Goal: Transaction & Acquisition: Purchase product/service

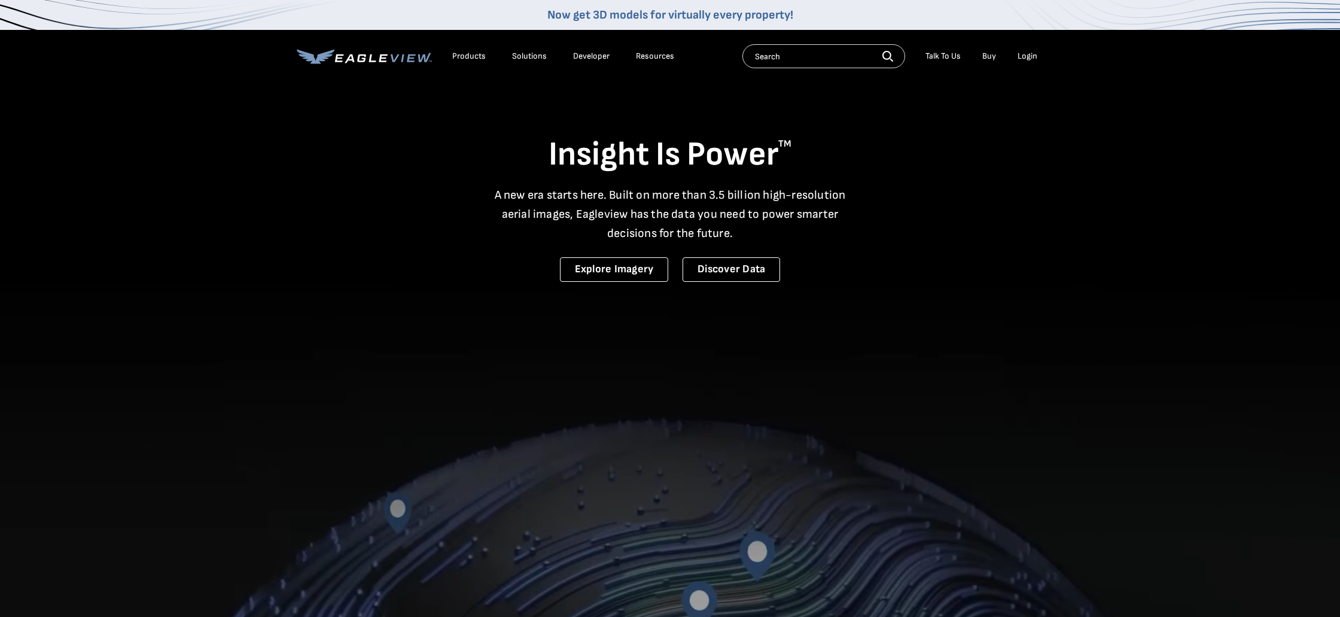
click at [1025, 56] on div "Login" at bounding box center [1028, 56] width 20 height 11
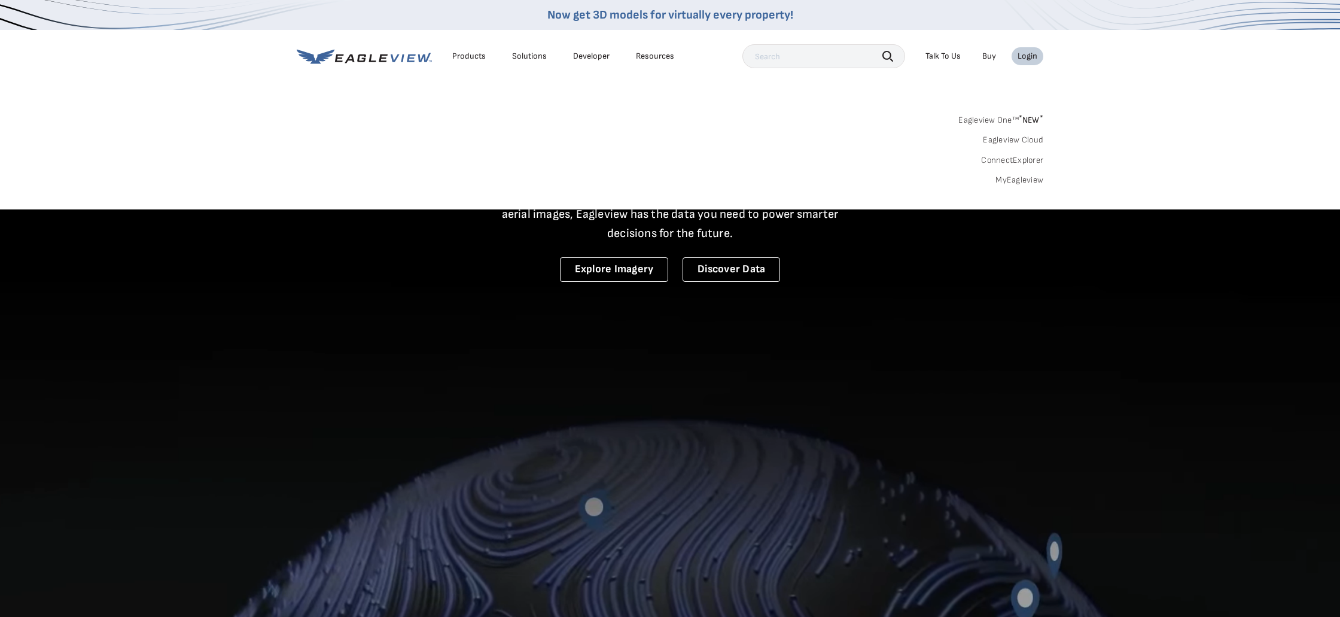
click at [1021, 178] on link "MyEagleview" at bounding box center [1020, 180] width 48 height 11
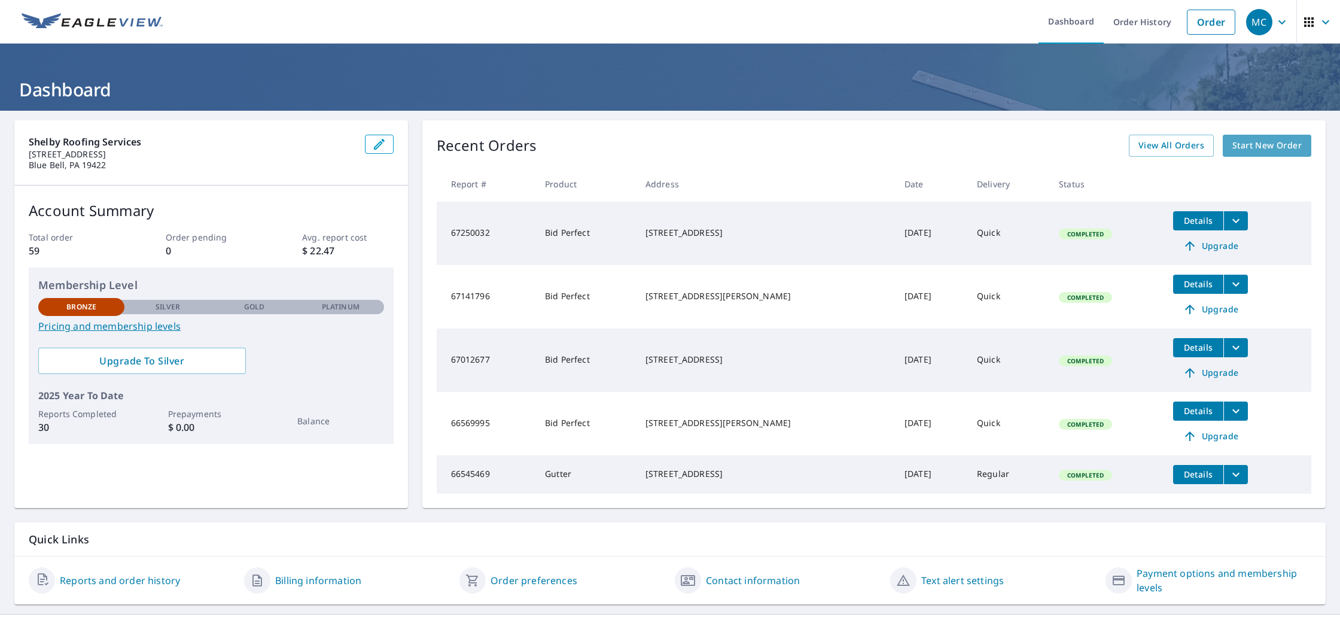
click at [1273, 147] on span "Start New Order" at bounding box center [1266, 145] width 69 height 15
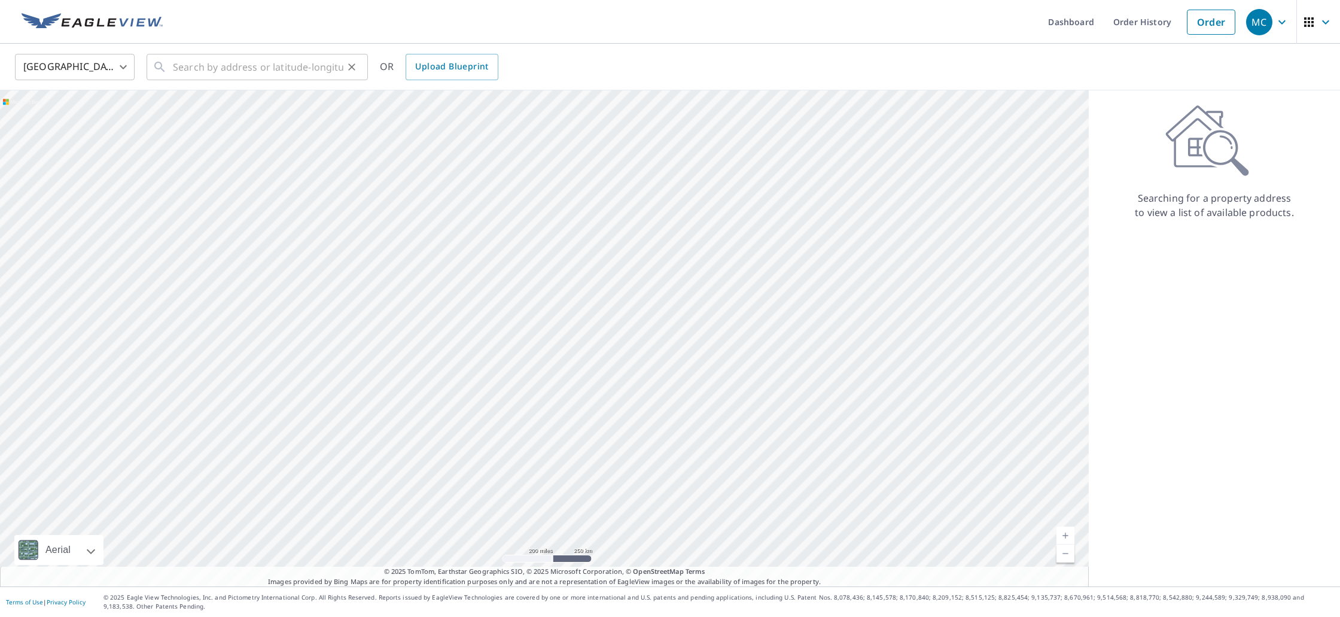
click at [347, 63] on icon "Clear" at bounding box center [352, 67] width 12 height 12
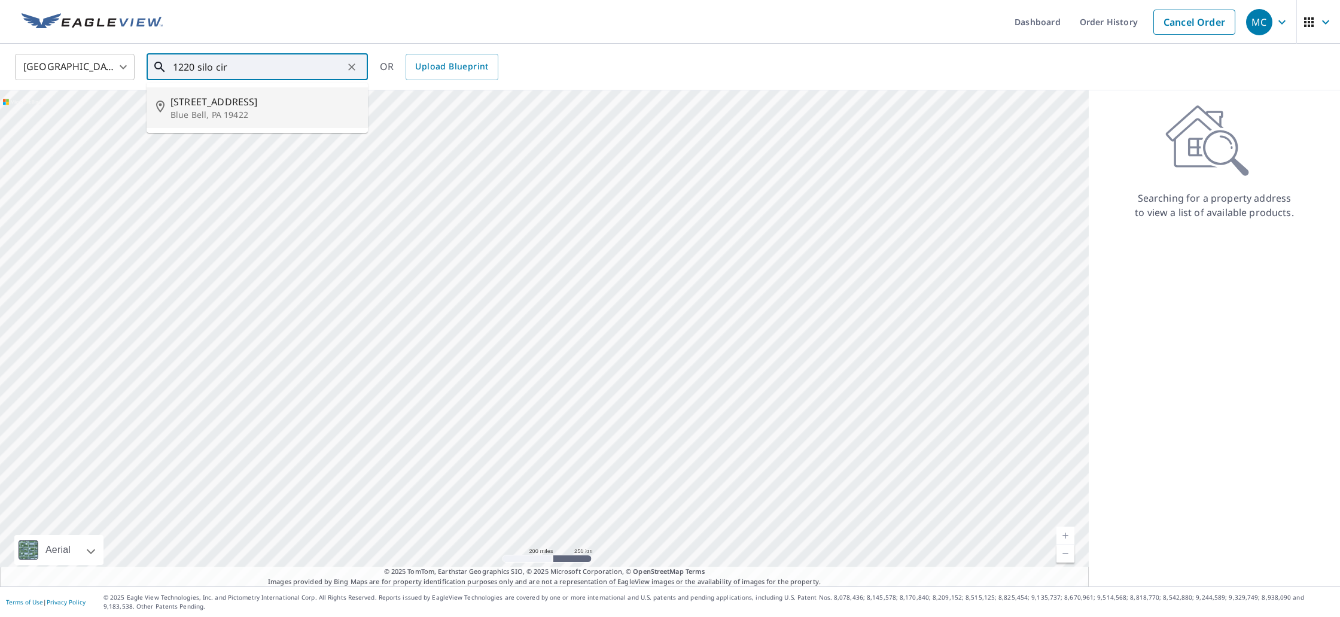
click at [292, 115] on p "Blue Bell, PA 19422" at bounding box center [265, 115] width 188 height 12
type input "[STREET_ADDRESS]"
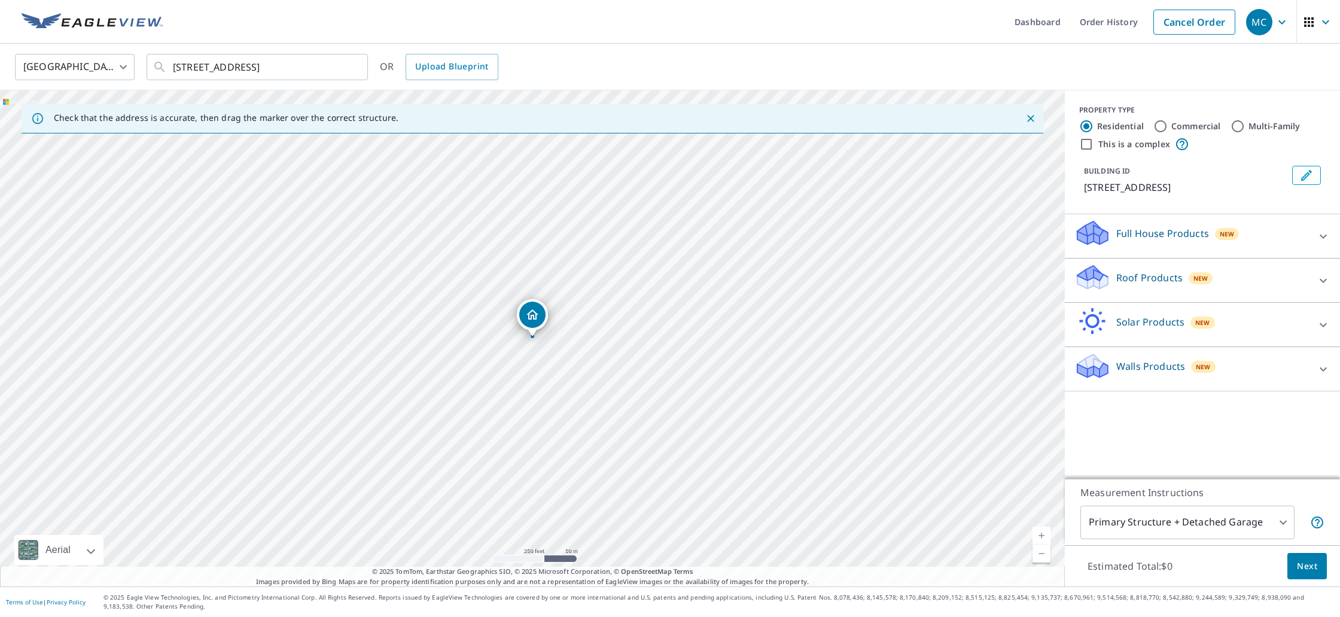
click at [1141, 358] on div "Walls Products New" at bounding box center [1191, 369] width 235 height 34
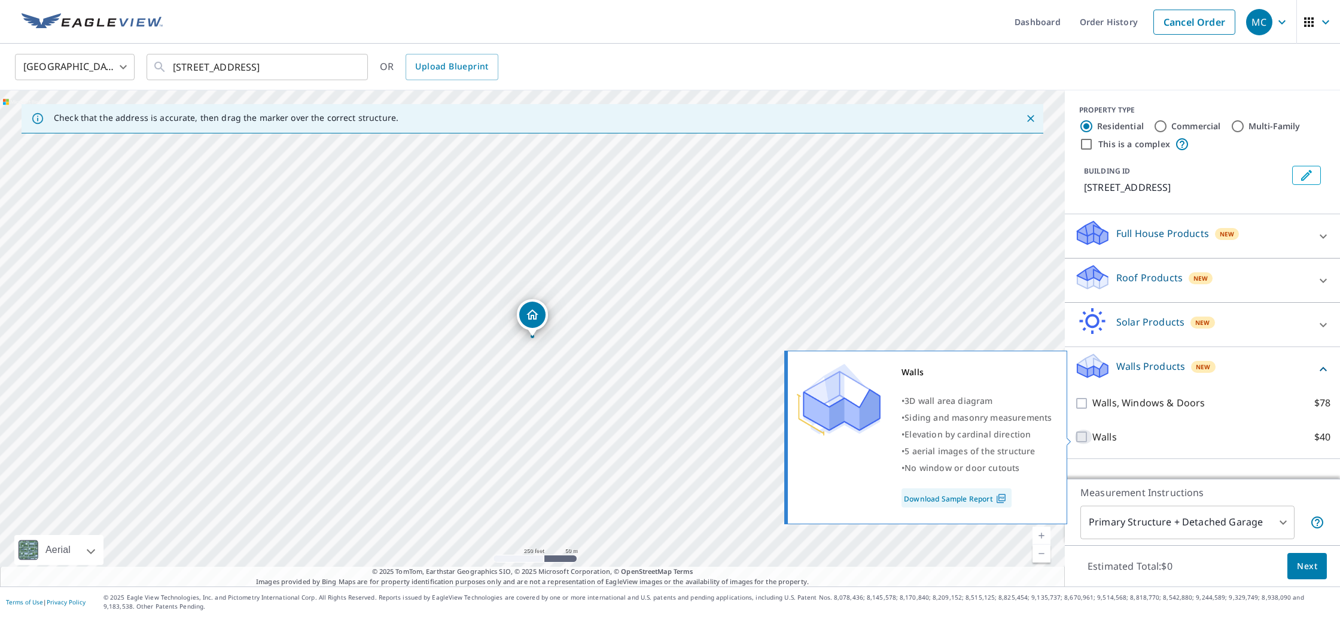
click at [1081, 437] on input "Walls $40" at bounding box center [1083, 437] width 18 height 14
checkbox input "true"
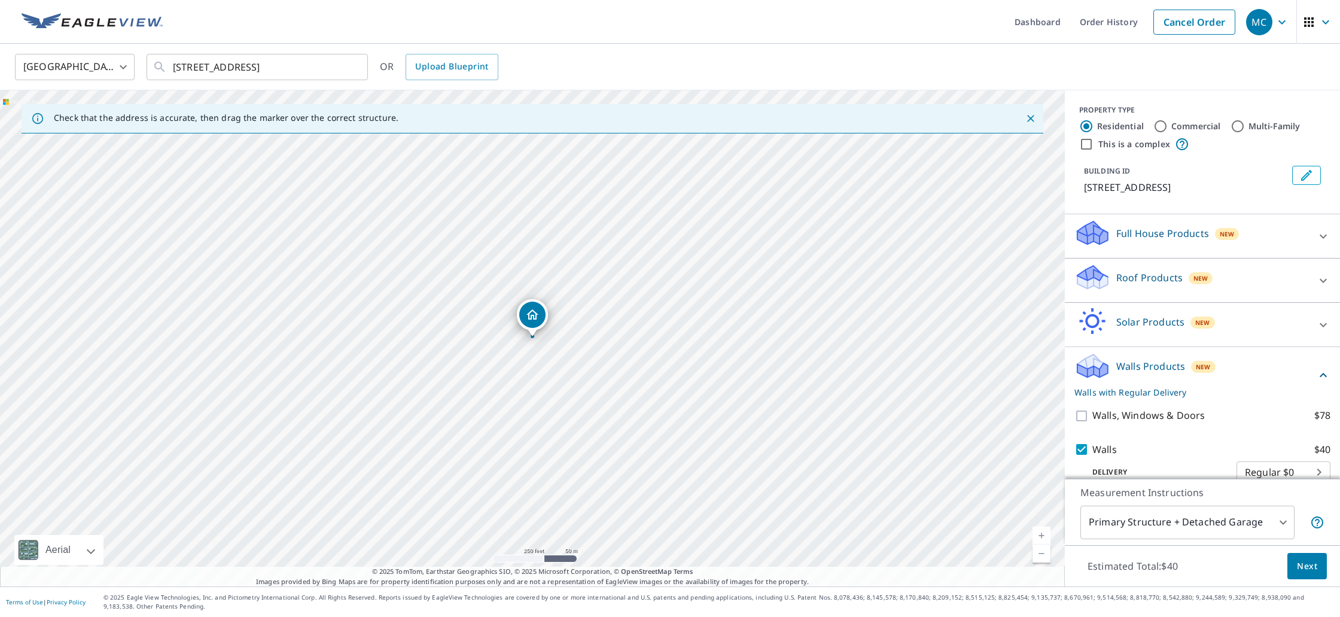
scroll to position [20, 0]
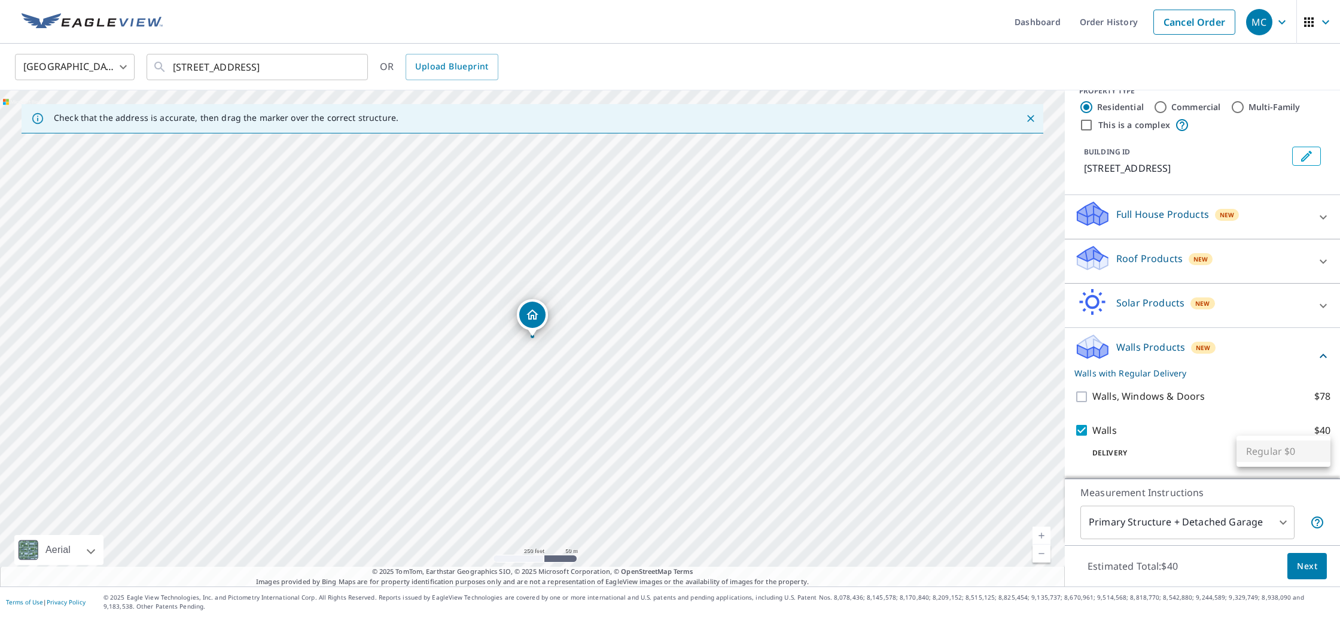
click at [1285, 457] on body "MC MC Dashboard Order History Cancel Order MC [GEOGRAPHIC_DATA] [GEOGRAPHIC_DAT…" at bounding box center [670, 308] width 1340 height 617
click at [1214, 419] on div at bounding box center [670, 308] width 1340 height 617
click at [1302, 565] on span "Next" at bounding box center [1307, 566] width 20 height 15
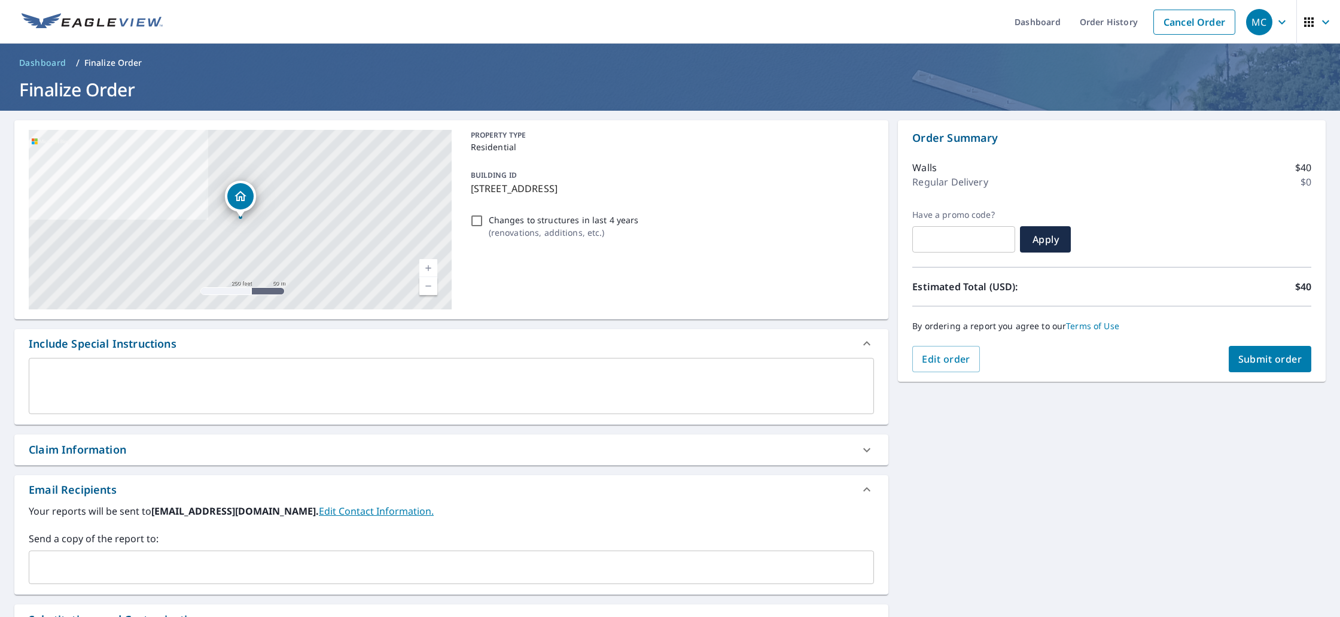
click at [474, 221] on input "Changes to structures in last 4 years ( renovations, additions, etc. )" at bounding box center [477, 221] width 14 height 14
checkbox input "true"
click at [1270, 366] on button "Submit order" at bounding box center [1270, 359] width 83 height 26
